Goal: Task Accomplishment & Management: Manage account settings

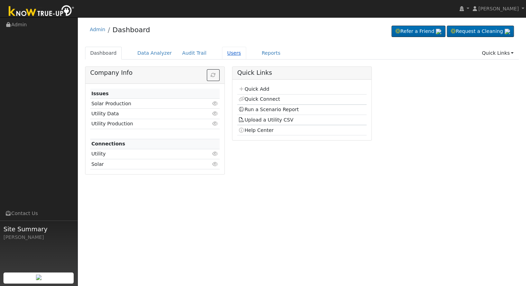
click at [223, 52] on link "Users" at bounding box center [234, 53] width 24 height 13
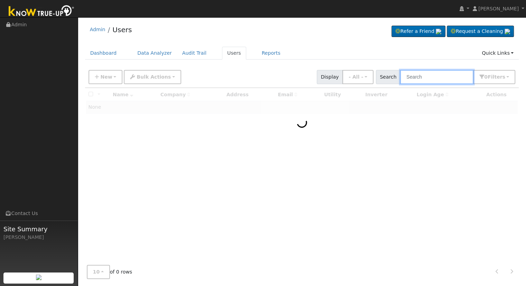
click at [437, 73] on input "text" at bounding box center [436, 77] width 73 height 14
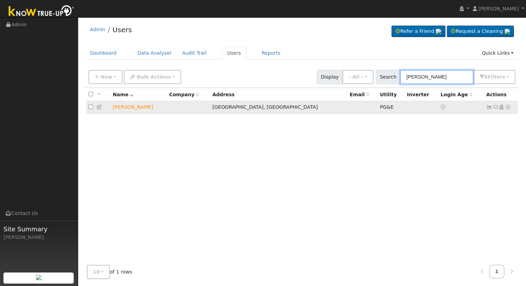
type input "[PERSON_NAME]"
click at [508, 107] on icon at bounding box center [508, 107] width 6 height 5
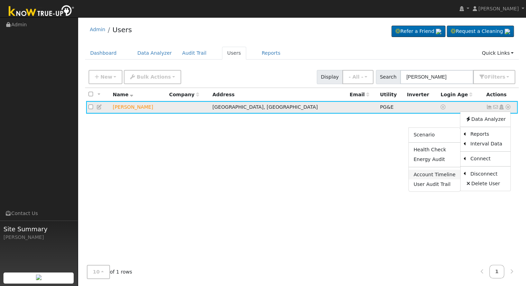
click at [449, 174] on link "Account Timeline" at bounding box center [435, 175] width 52 height 10
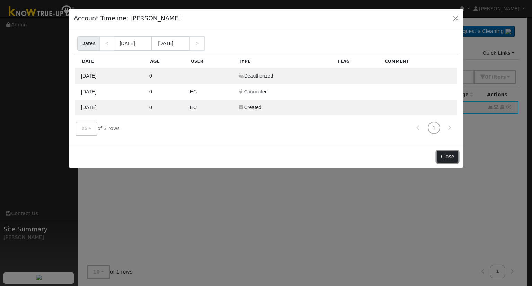
click at [448, 155] on button "Close" at bounding box center [446, 157] width 21 height 12
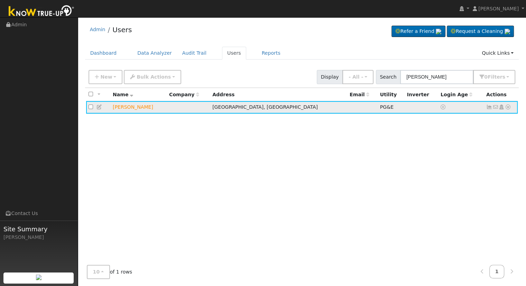
click at [508, 107] on icon at bounding box center [508, 107] width 6 height 5
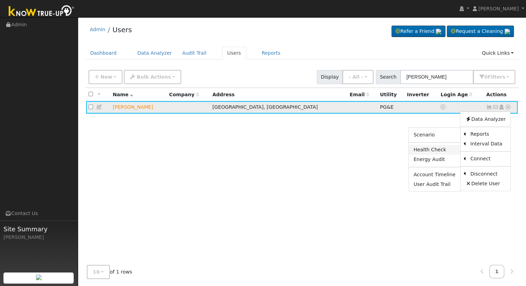
click at [435, 152] on link "Health Check" at bounding box center [435, 150] width 52 height 10
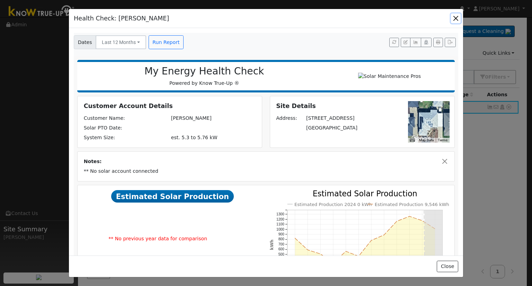
click at [458, 14] on button "button" at bounding box center [456, 18] width 10 height 10
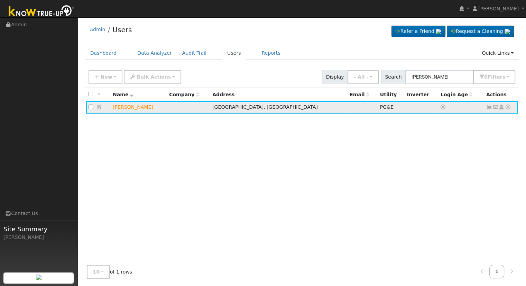
click at [508, 107] on icon at bounding box center [508, 107] width 6 height 5
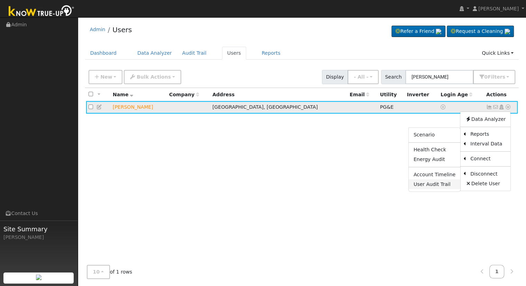
click at [438, 185] on link "User Audit Trail" at bounding box center [435, 184] width 52 height 10
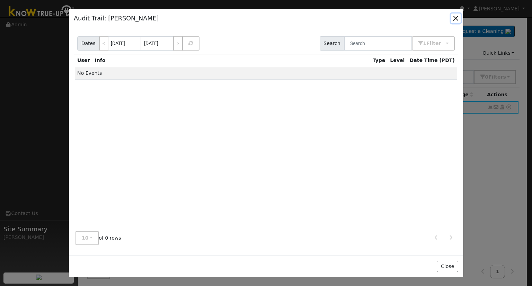
click at [456, 16] on button "button" at bounding box center [456, 18] width 10 height 10
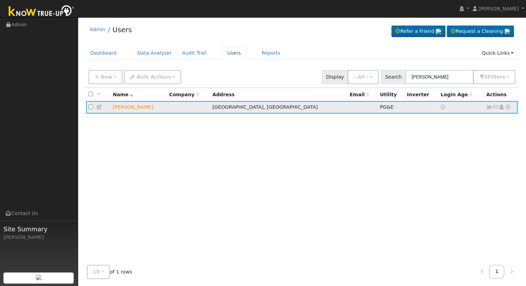
click at [509, 108] on icon at bounding box center [508, 107] width 6 height 5
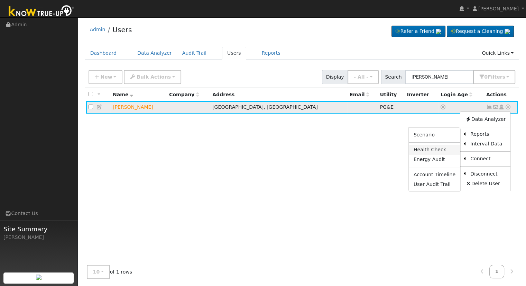
click at [437, 148] on link "Health Check" at bounding box center [435, 150] width 52 height 10
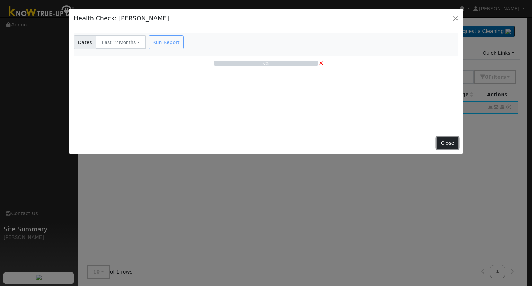
click at [453, 140] on button "Close" at bounding box center [446, 143] width 21 height 12
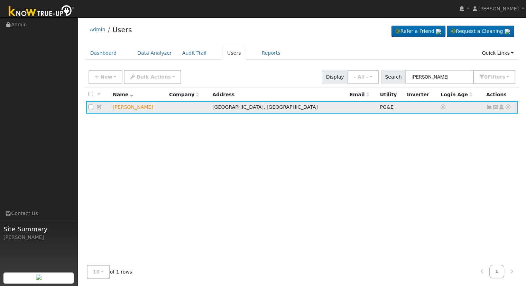
click at [509, 107] on icon at bounding box center [508, 107] width 6 height 5
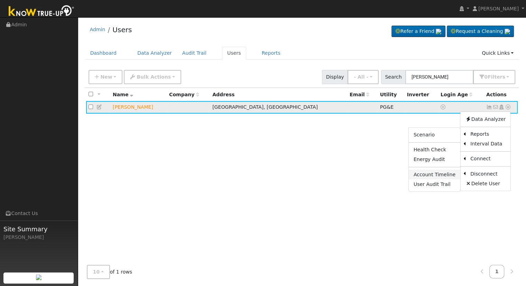
click at [437, 174] on link "Account Timeline" at bounding box center [435, 175] width 52 height 10
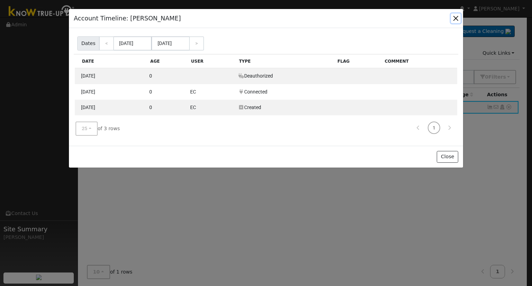
click at [453, 20] on button "button" at bounding box center [456, 18] width 10 height 10
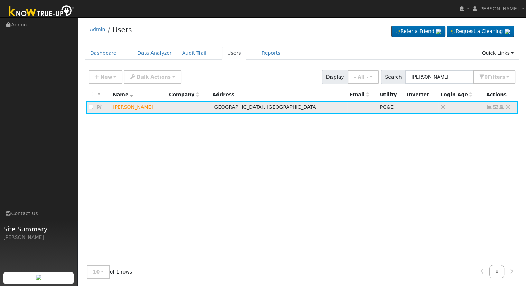
click at [509, 107] on icon at bounding box center [508, 107] width 6 height 5
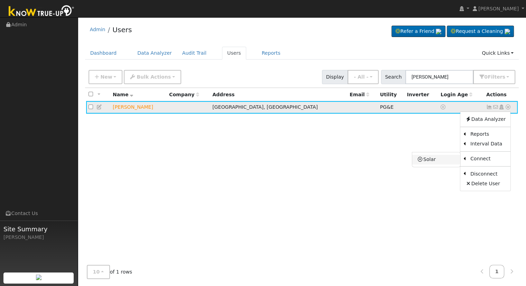
click at [442, 159] on link "Solar" at bounding box center [437, 160] width 48 height 10
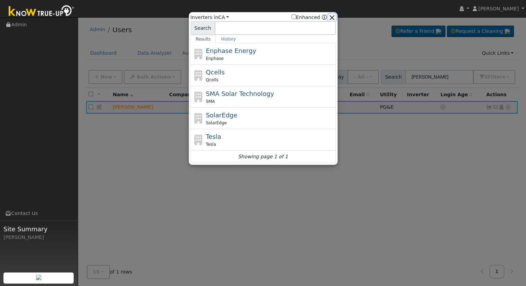
click at [334, 16] on button "button" at bounding box center [331, 17] width 7 height 7
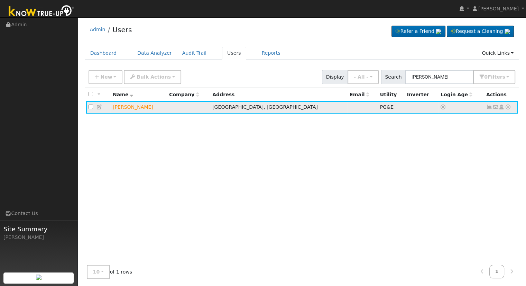
click at [509, 108] on icon at bounding box center [508, 107] width 6 height 5
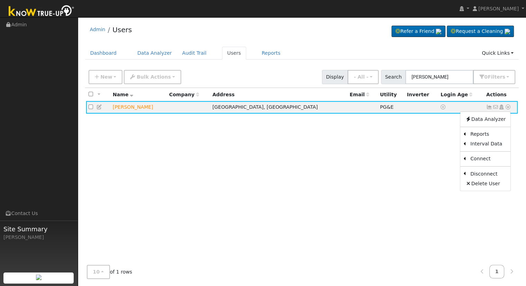
click at [425, 150] on div "All None All on page None on page Name Company Address Email Utility Inverter L…" at bounding box center [302, 174] width 434 height 172
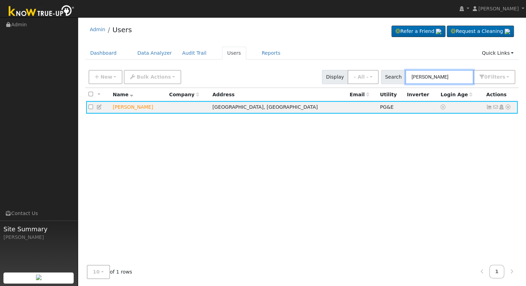
click at [450, 77] on input "donald davis" at bounding box center [440, 77] width 68 height 14
click at [99, 107] on icon at bounding box center [100, 107] width 6 height 5
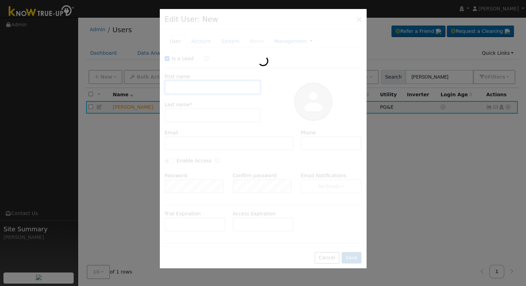
checkbox input "true"
type input "Donald"
type input "Davis"
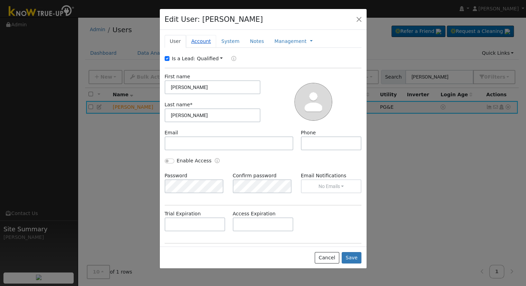
click at [202, 40] on link "Account" at bounding box center [201, 41] width 30 height 13
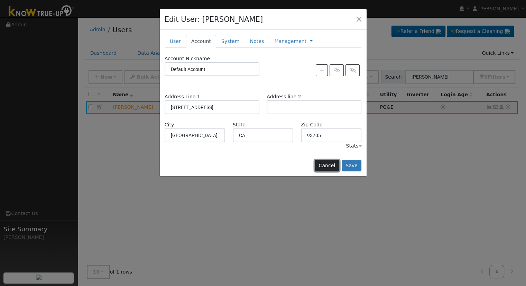
click at [336, 165] on button "Cancel" at bounding box center [327, 166] width 25 height 12
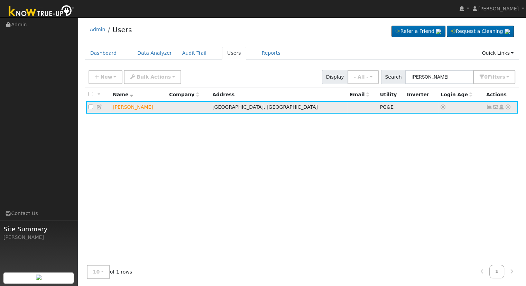
click at [508, 109] on icon at bounding box center [508, 107] width 6 height 5
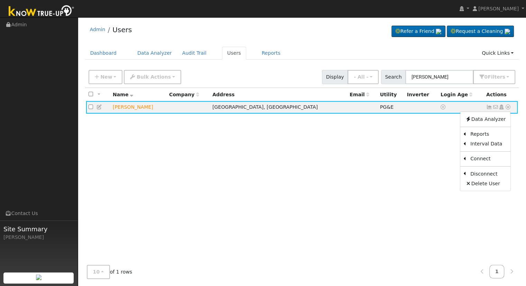
click at [436, 159] on div "All None All on page None on page Name Company Address Email Utility Inverter L…" at bounding box center [302, 174] width 434 height 172
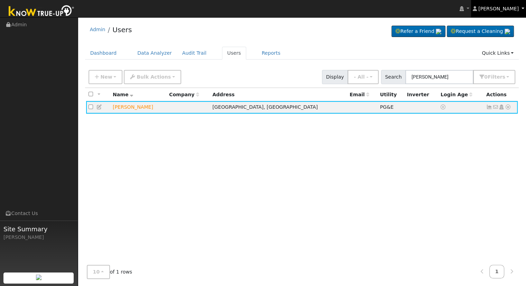
click at [522, 9] on link "[PERSON_NAME]" at bounding box center [498, 8] width 55 height 17
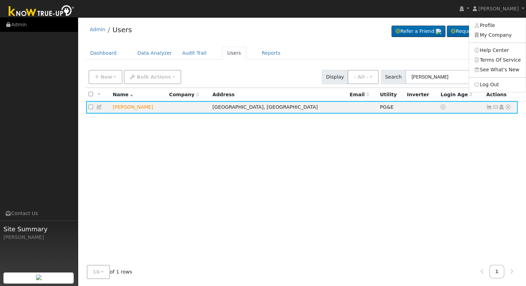
click at [26, 22] on link "Admin" at bounding box center [39, 25] width 78 height 14
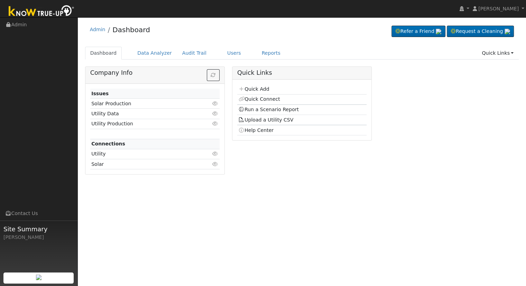
click at [152, 54] on link "Data Analyzer" at bounding box center [154, 53] width 45 height 13
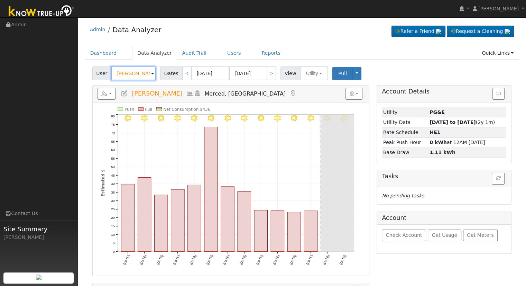
click at [147, 73] on input "[PERSON_NAME]" at bounding box center [133, 73] width 45 height 14
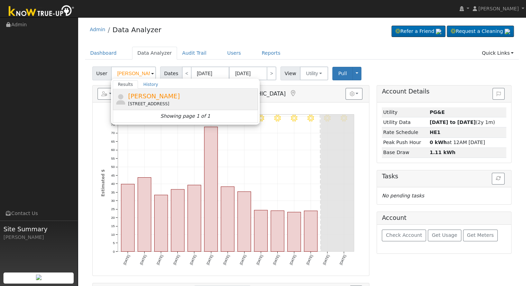
click at [152, 96] on span "[PERSON_NAME]" at bounding box center [154, 95] width 52 height 7
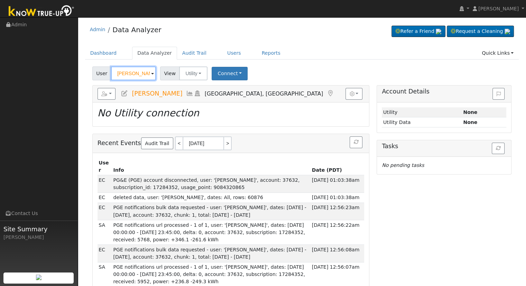
click at [142, 72] on input "[PERSON_NAME]" at bounding box center [133, 73] width 45 height 14
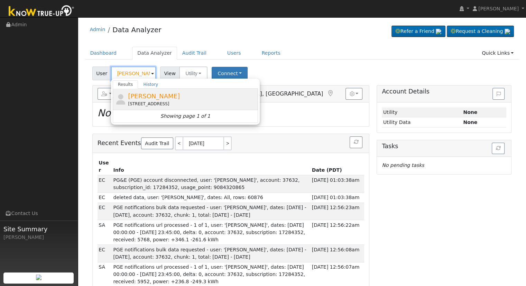
type input "Donald Davis"
click at [198, 94] on div "Donald Davis 1406 West Brown Avenue, Fresno, CA 93705" at bounding box center [192, 99] width 128 height 16
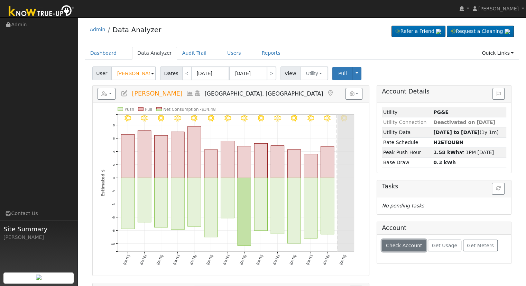
click at [400, 243] on span "Check Account" at bounding box center [404, 246] width 36 height 6
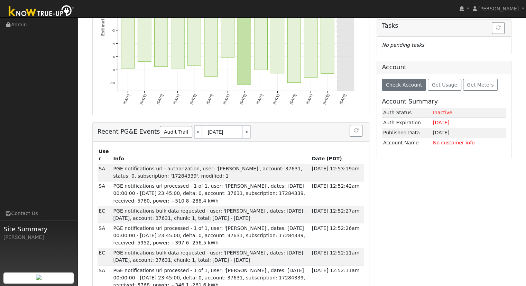
scroll to position [173, 0]
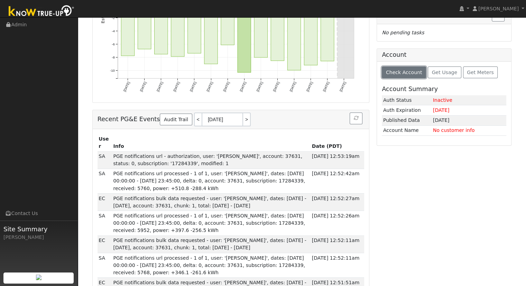
click at [401, 73] on span "Check Account" at bounding box center [404, 73] width 36 height 6
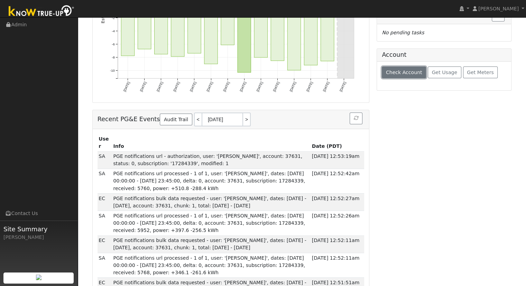
click at [401, 73] on span "Check Account" at bounding box center [404, 73] width 36 height 6
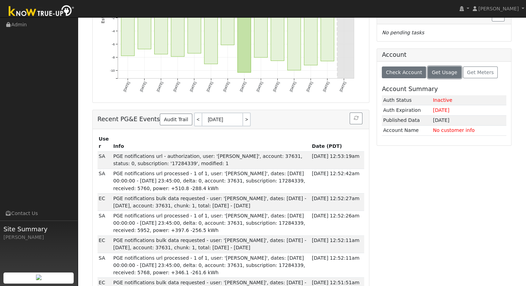
click at [432, 74] on span "Get Usage" at bounding box center [444, 73] width 25 height 6
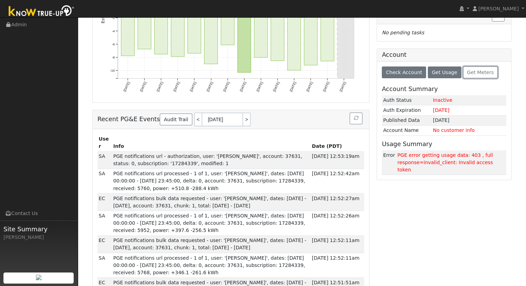
click at [471, 70] on span "Get Meters" at bounding box center [480, 73] width 27 height 6
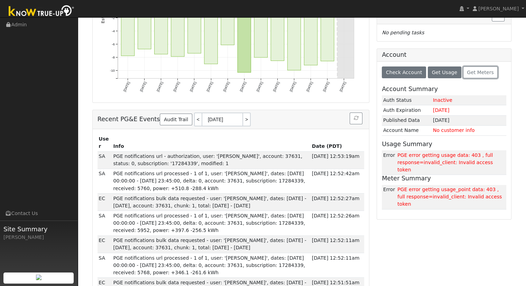
scroll to position [0, 0]
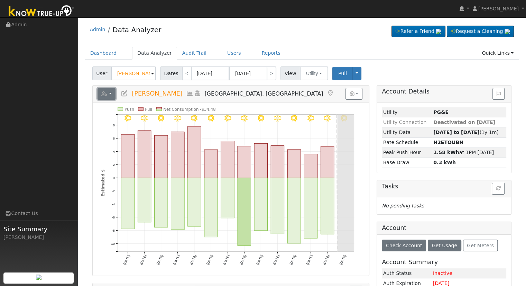
click at [108, 92] on button "button" at bounding box center [107, 94] width 18 height 12
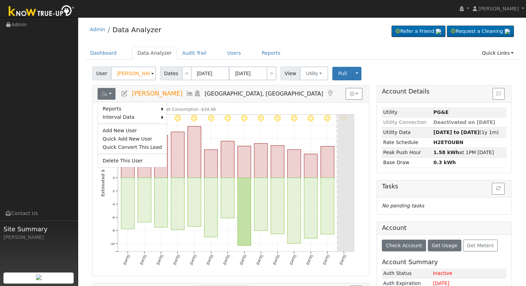
click at [392, 53] on ul "Dashboard Data Analyzer Audit Trail Users Reports Quick Links Quick Add Quick C…" at bounding box center [302, 53] width 434 height 13
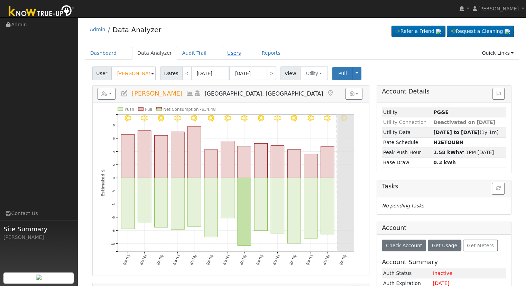
click at [223, 52] on link "Users" at bounding box center [234, 53] width 24 height 13
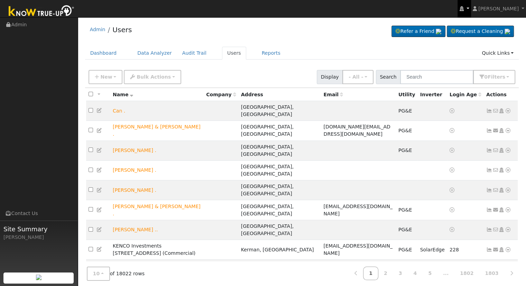
click at [471, 10] on link at bounding box center [464, 8] width 13 height 17
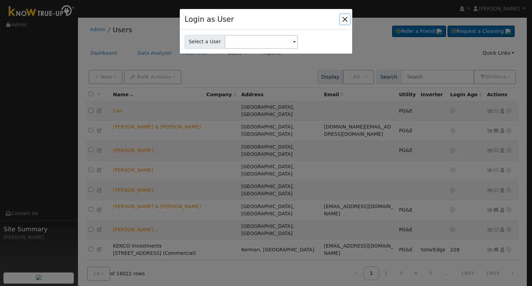
click at [345, 17] on button "Close" at bounding box center [345, 19] width 10 height 10
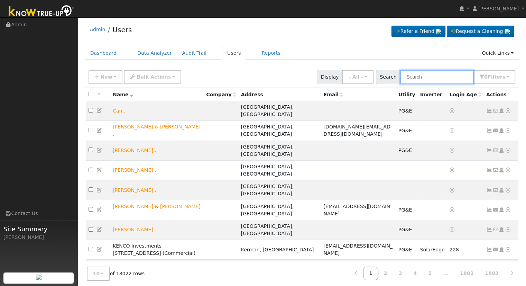
click at [431, 73] on input "text" at bounding box center [436, 77] width 73 height 14
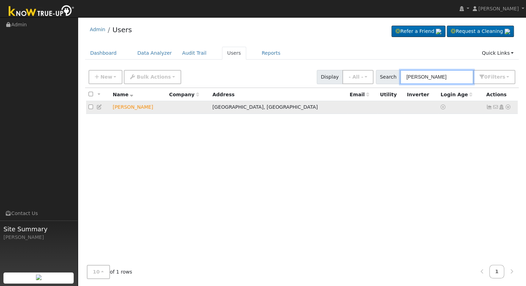
type input "[PERSON_NAME]"
click at [508, 106] on icon at bounding box center [508, 107] width 6 height 5
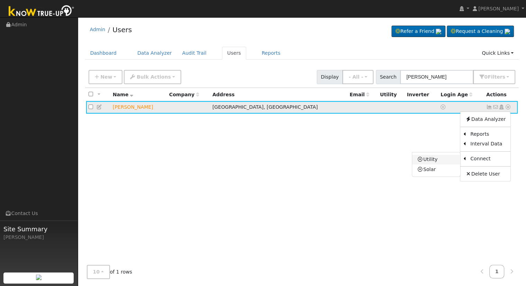
click at [431, 158] on link "Utility" at bounding box center [437, 160] width 48 height 10
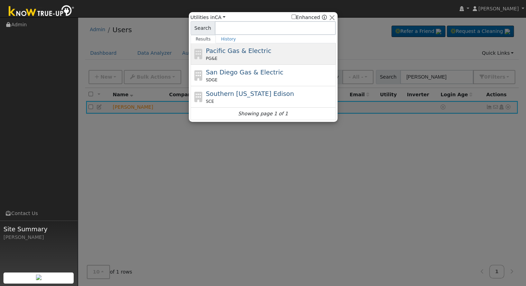
click at [246, 51] on span "Pacific Gas & Electric" at bounding box center [238, 50] width 65 height 7
